Goal: Task Accomplishment & Management: Complete application form

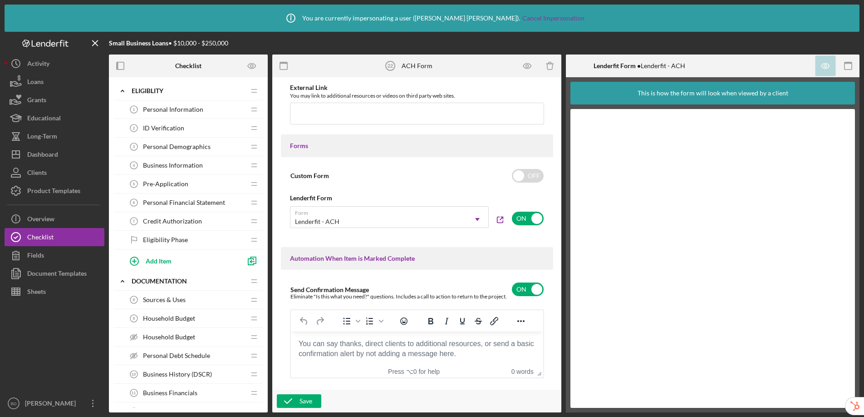
click at [179, 107] on span "Personal Information" at bounding box center [173, 109] width 60 height 7
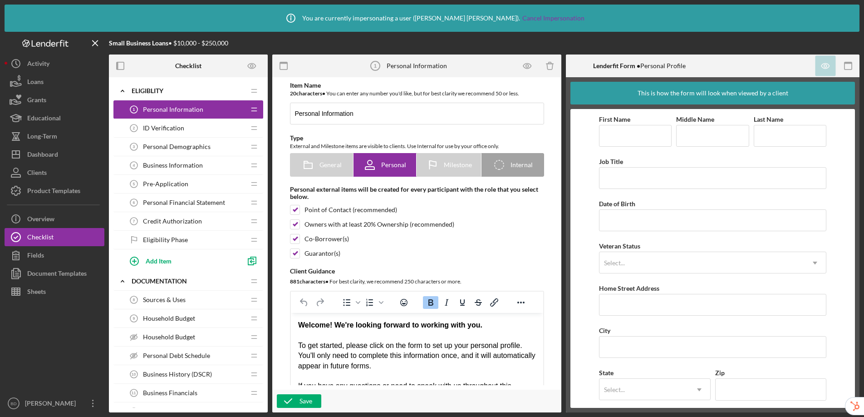
click at [178, 135] on div "ID Verification 2 ID Verification" at bounding box center [185, 128] width 120 height 18
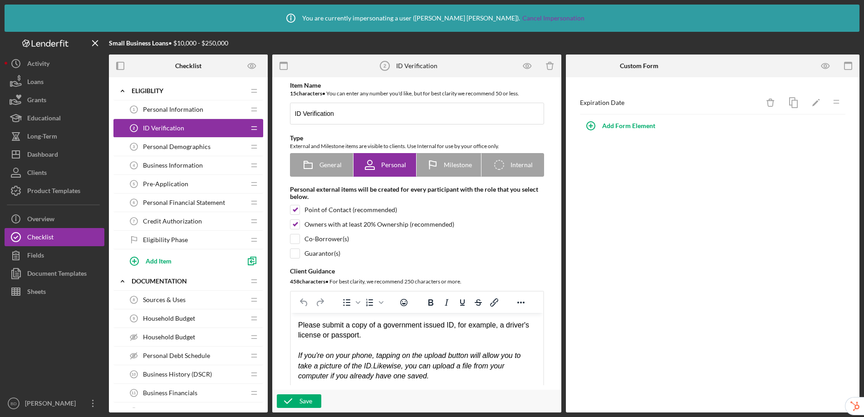
click at [178, 153] on div "Personal Demographics 3 Personal Demographics" at bounding box center [185, 146] width 120 height 18
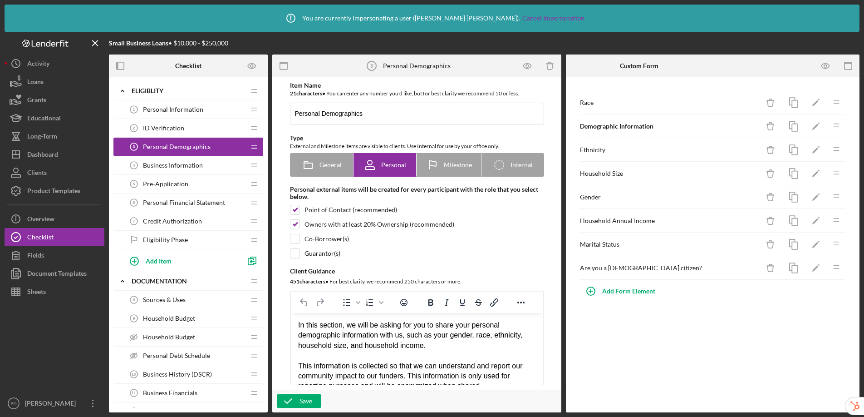
click at [181, 177] on div "Pre-Application 5 Pre-Application" at bounding box center [185, 184] width 120 height 18
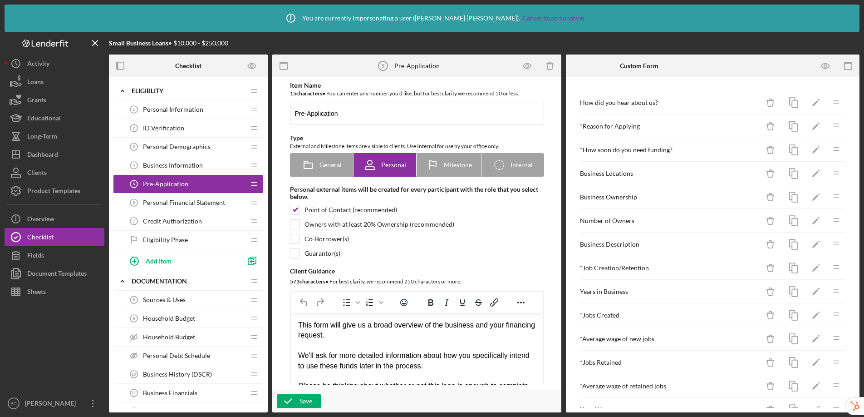
click at [178, 204] on span "Personal Financial Statement" at bounding box center [184, 202] width 82 height 7
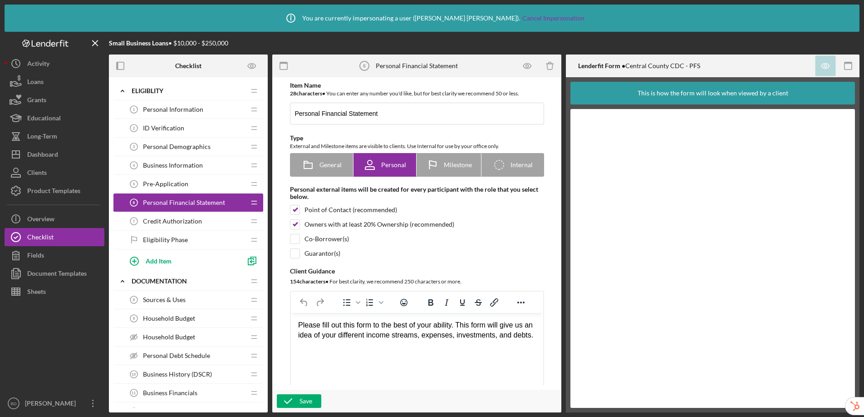
click at [171, 220] on span "Credit Authorization" at bounding box center [172, 220] width 59 height 7
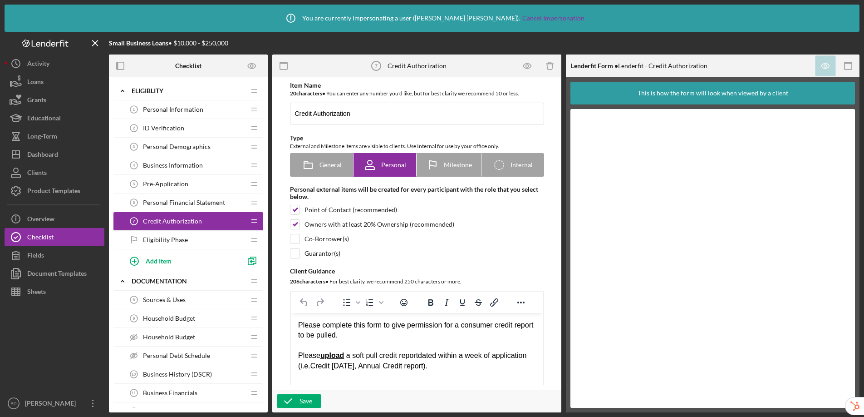
click at [177, 248] on div "Eligibility Phase Eligibility Phase" at bounding box center [185, 240] width 120 height 18
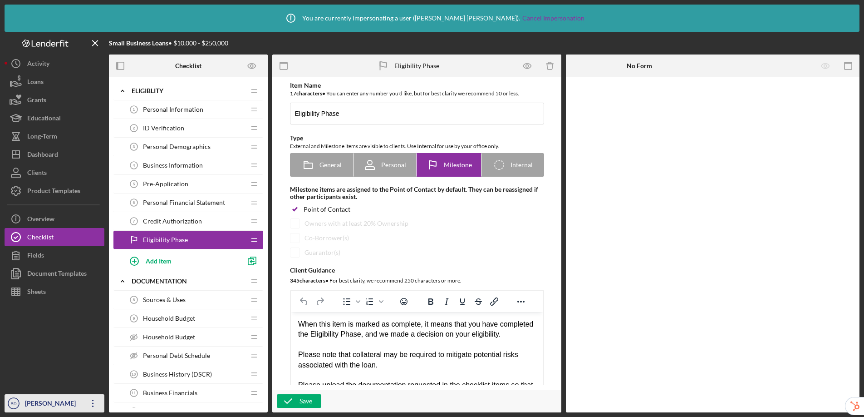
click at [47, 409] on div "[PERSON_NAME]" at bounding box center [52, 404] width 59 height 20
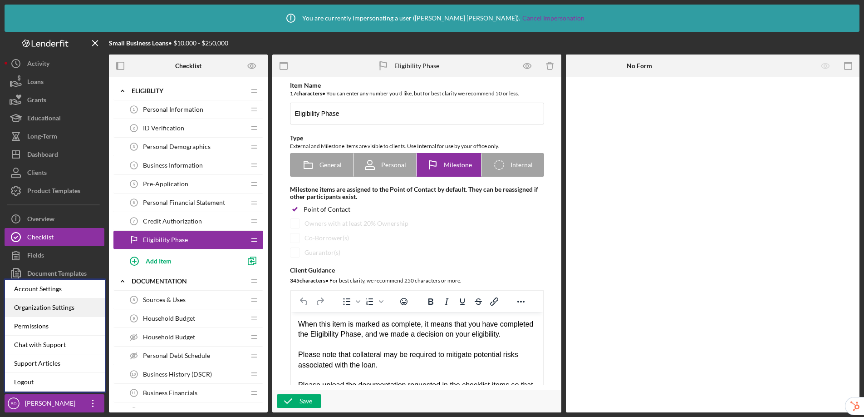
click at [64, 307] on div "Organization Settings" at bounding box center [55, 307] width 100 height 19
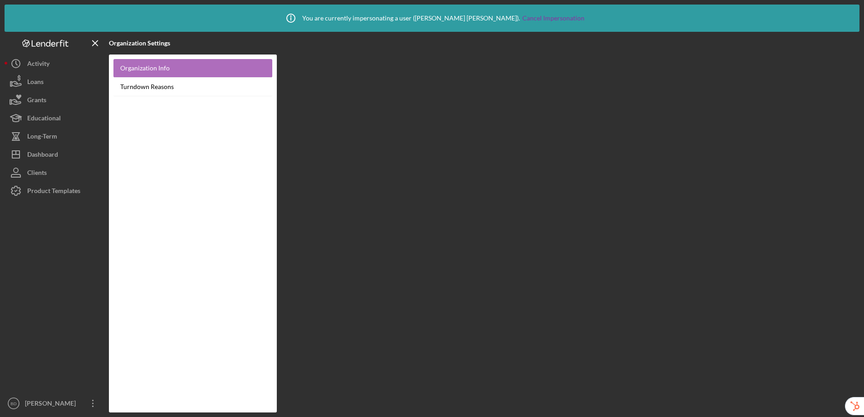
click at [182, 62] on link "Organization Info" at bounding box center [192, 68] width 159 height 19
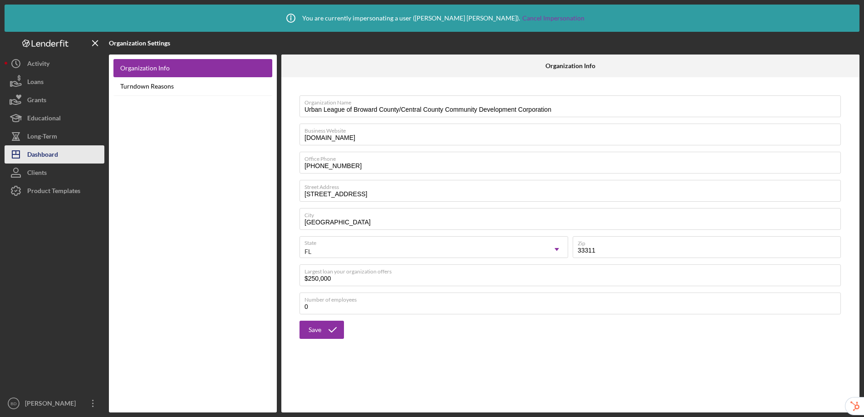
click at [57, 159] on div "Dashboard" at bounding box center [42, 155] width 31 height 20
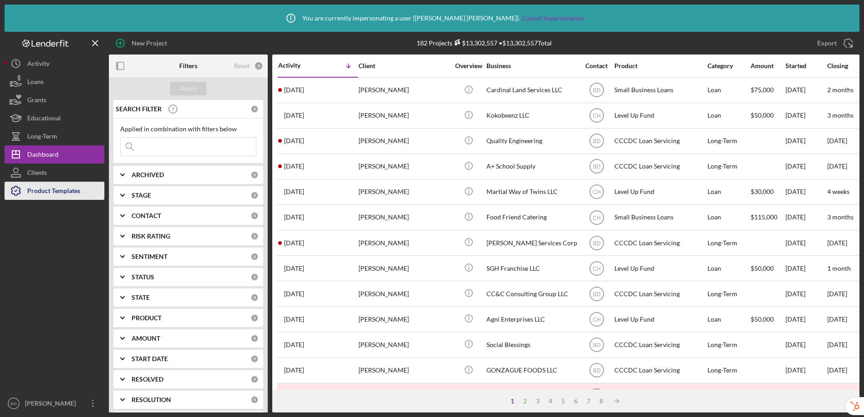
click at [42, 191] on div "Product Templates" at bounding box center [53, 192] width 53 height 20
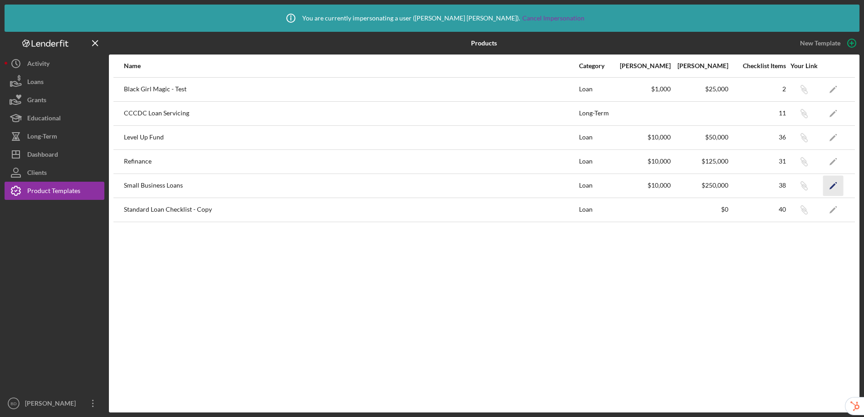
click at [832, 184] on icon "Icon/Edit" at bounding box center [833, 185] width 20 height 20
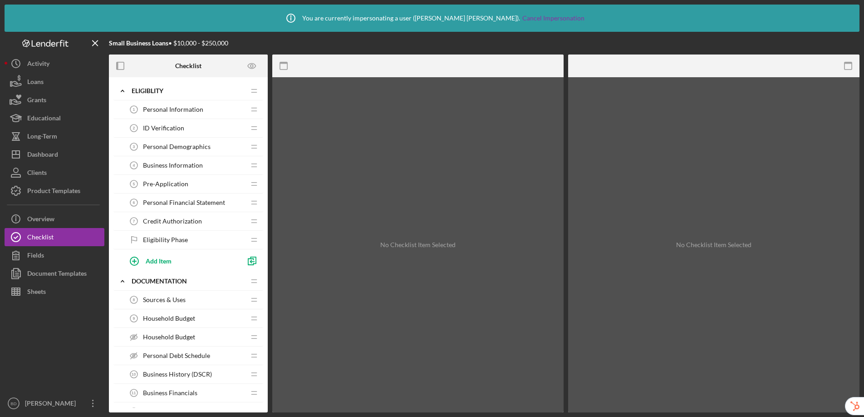
click at [193, 197] on div "Personal Financial Statement 6 Personal Financial Statement" at bounding box center [185, 202] width 120 height 18
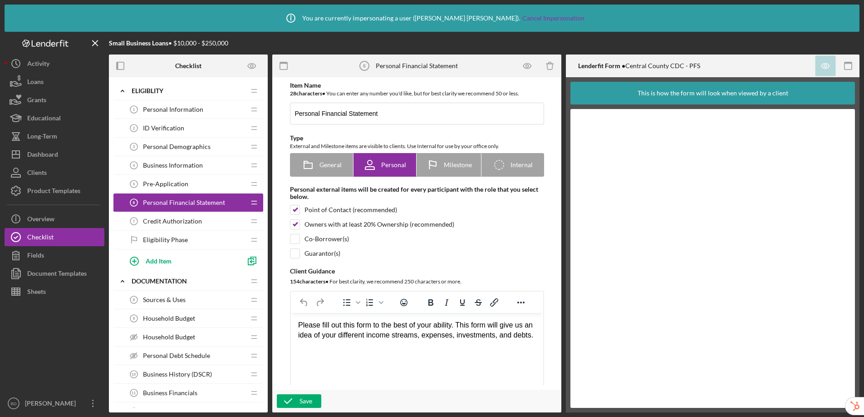
click at [188, 218] on span "Credit Authorization" at bounding box center [172, 220] width 59 height 7
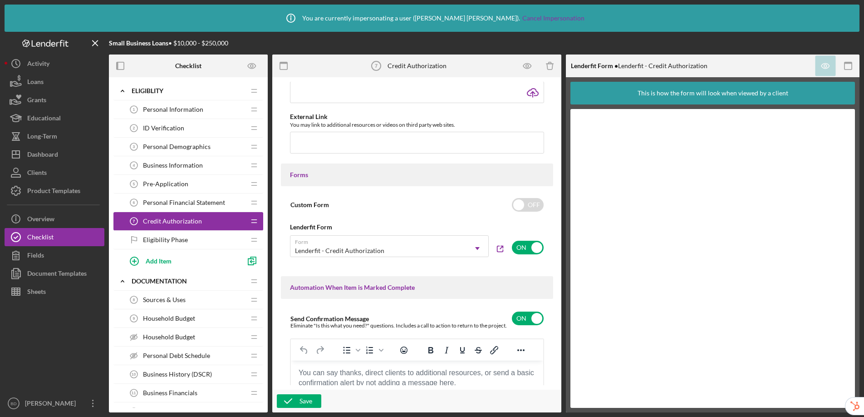
click at [187, 182] on div "Pre-Application 5 Pre-Application" at bounding box center [185, 184] width 120 height 18
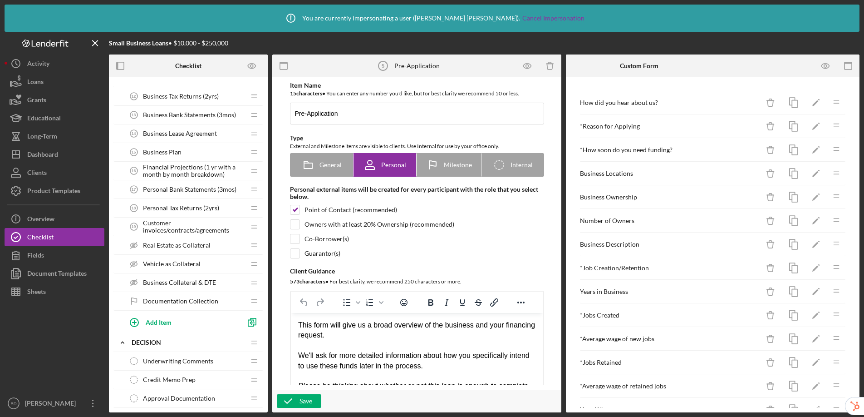
scroll to position [587, 0]
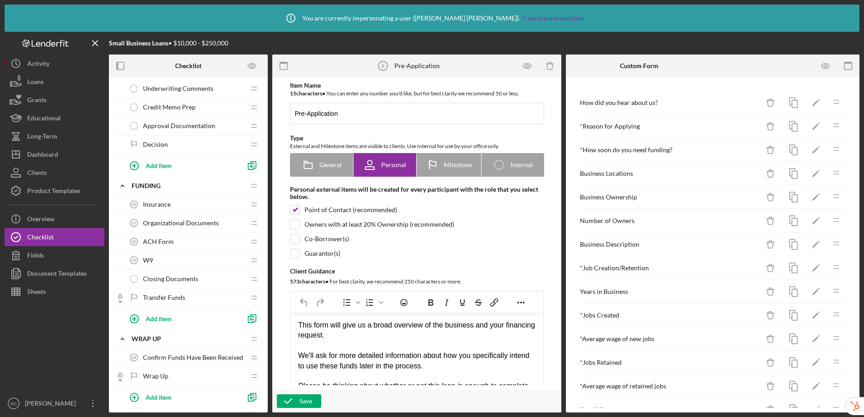
click at [191, 243] on div "ACH Form 22 ACH Form" at bounding box center [185, 241] width 120 height 18
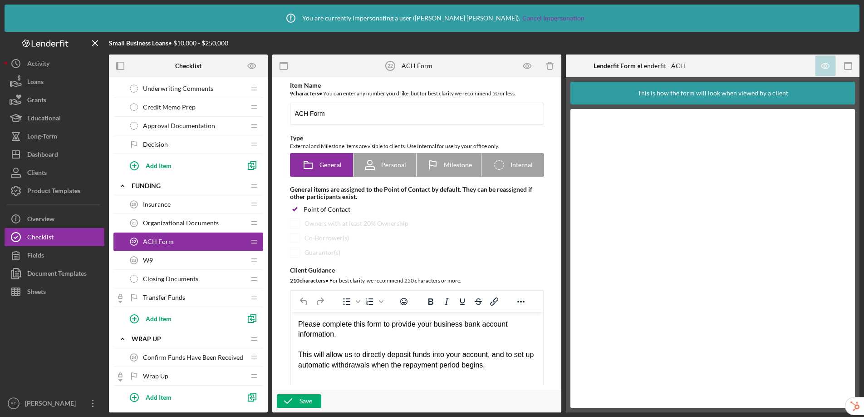
click at [181, 264] on div "W9 23 W9" at bounding box center [185, 260] width 120 height 18
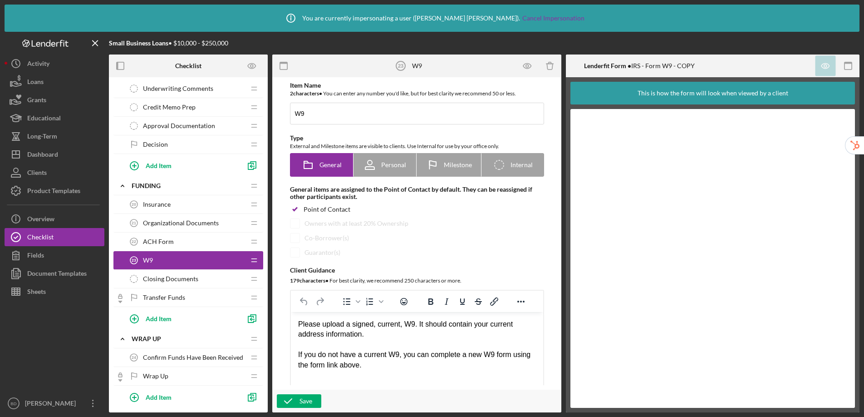
click at [186, 219] on span "Organizational Documents" at bounding box center [181, 222] width 76 height 7
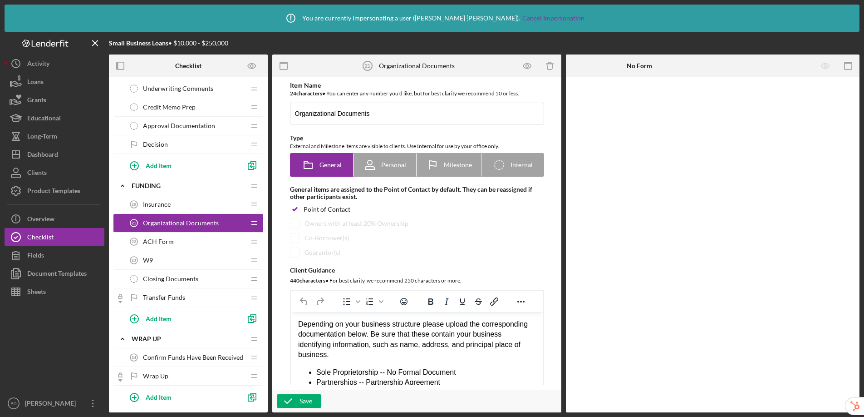
click at [178, 203] on div "Insurance 20 Insurance" at bounding box center [185, 204] width 120 height 18
